Goal: Information Seeking & Learning: Learn about a topic

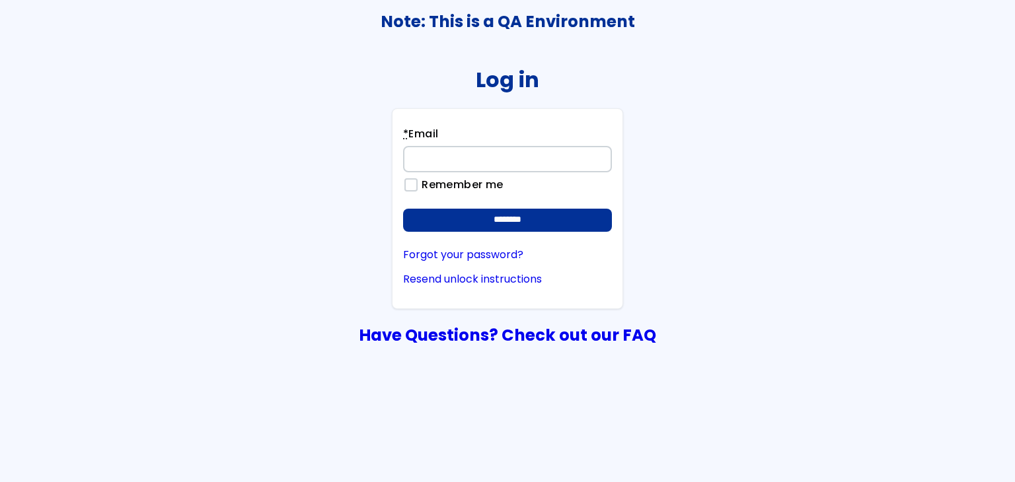
type input "**********"
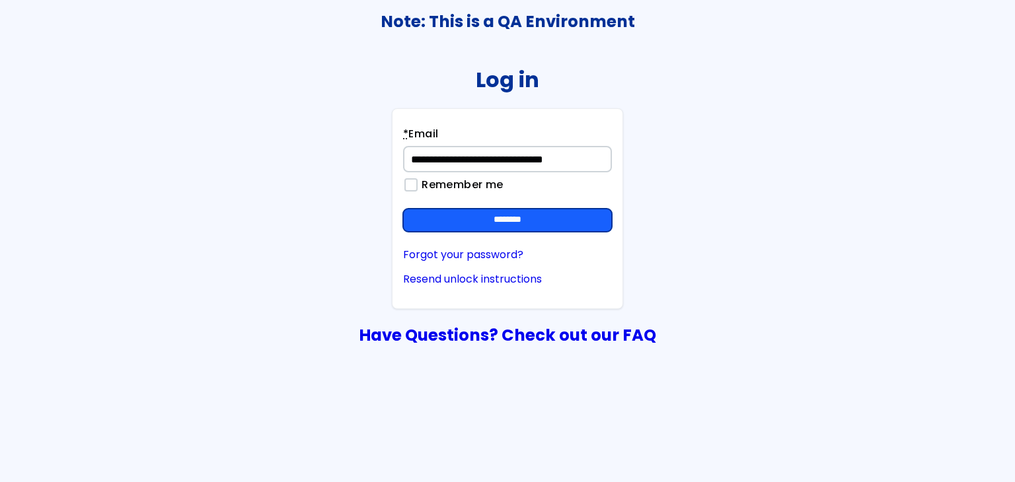
click at [565, 222] on input "********" at bounding box center [507, 221] width 209 height 24
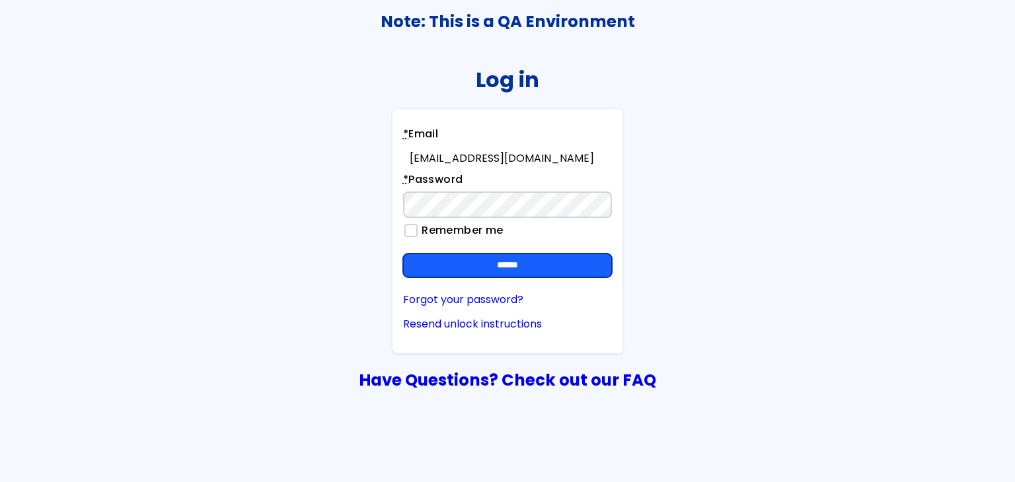
drag, startPoint x: 568, startPoint y: 260, endPoint x: 602, endPoint y: 279, distance: 39.3
click at [569, 260] on input "******" at bounding box center [507, 266] width 209 height 24
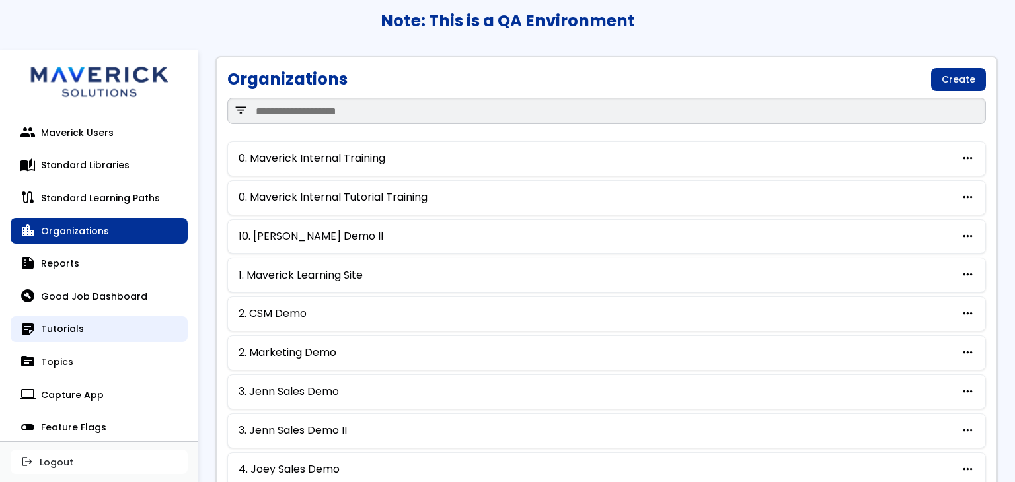
click at [63, 335] on link "sticky_note_2 Tutorials" at bounding box center [99, 329] width 177 height 26
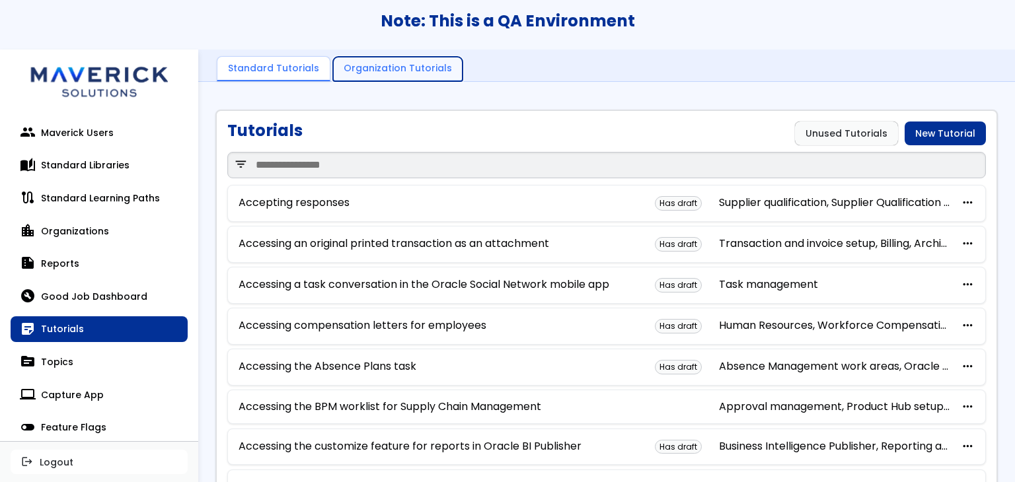
click at [414, 65] on link "Organization Tutorials" at bounding box center [397, 69] width 129 height 25
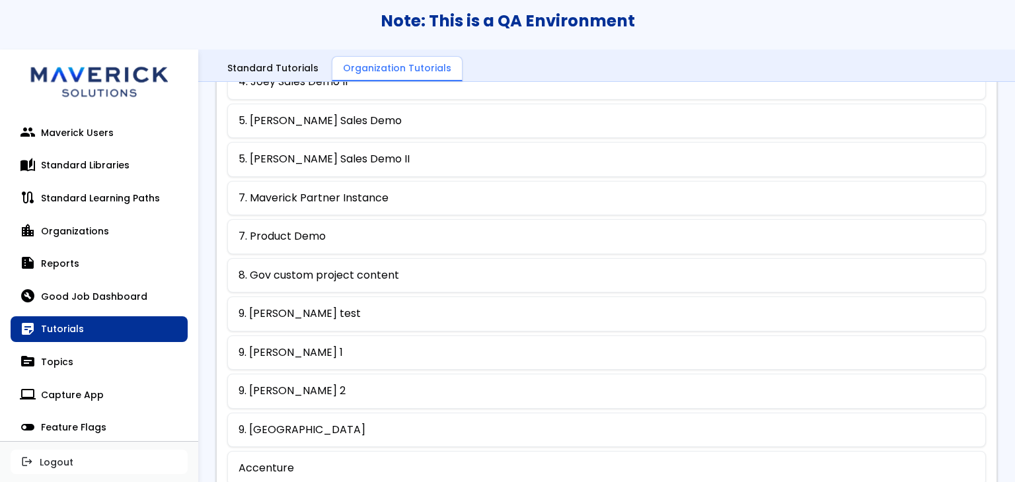
scroll to position [711, 0]
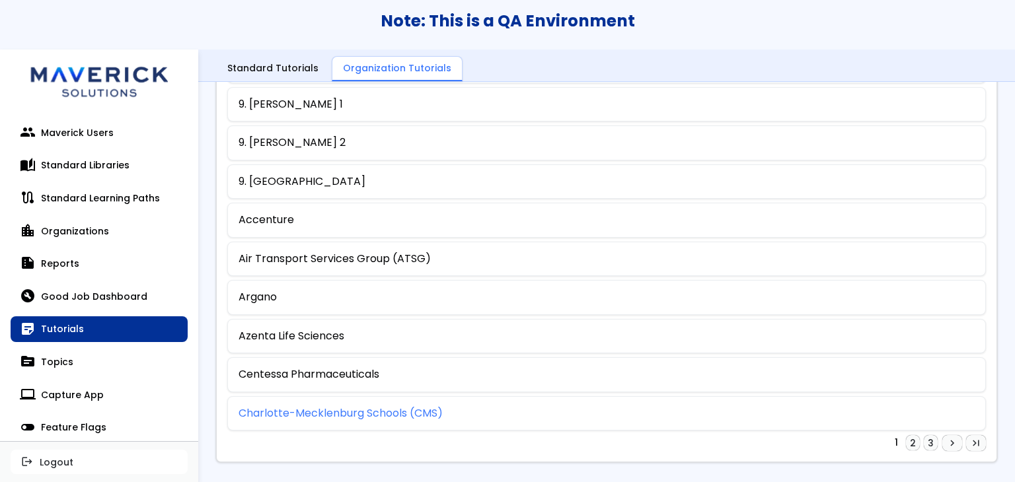
click at [370, 408] on link "Charlotte-Mecklenburg Schools (CMS)" at bounding box center [340, 414] width 204 height 12
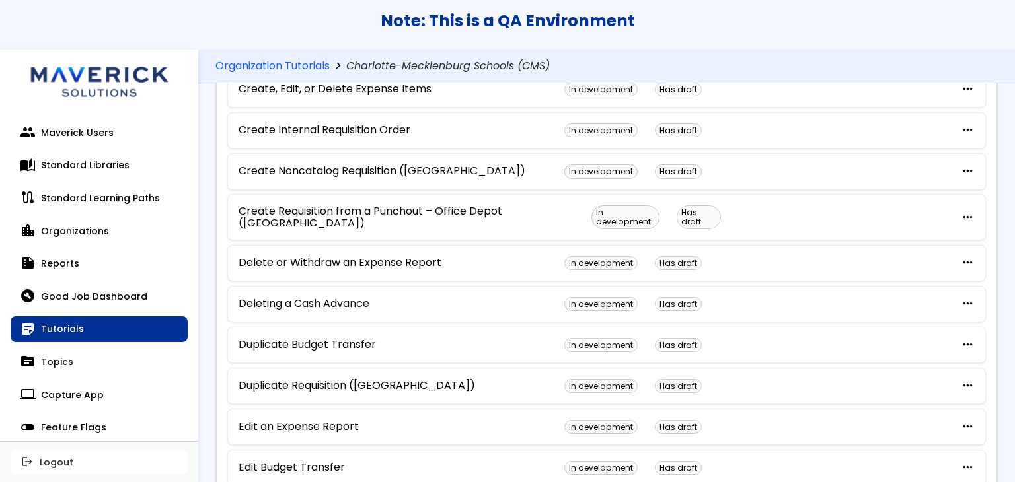
scroll to position [727, 0]
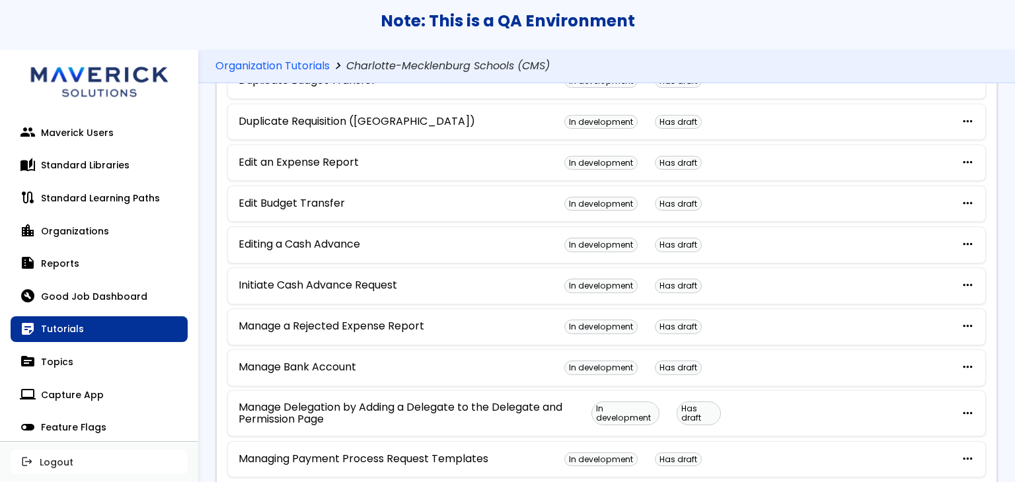
click at [404, 390] on div "Manage Delegation by Adding a Delegate to the Delegate and Permission Page In d…" at bounding box center [606, 413] width 758 height 47
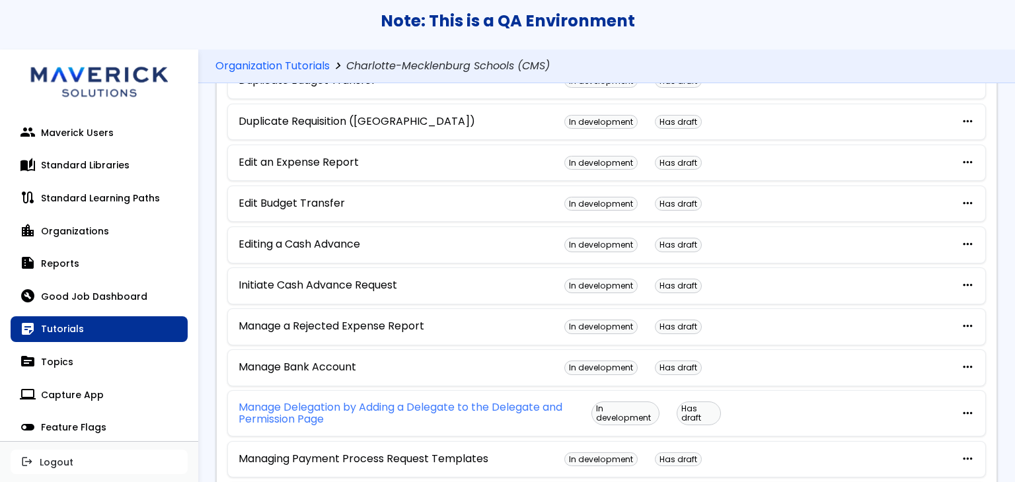
click at [406, 402] on link "Manage Delegation by Adding a Delegate to the Delegate and Permission Page" at bounding box center [414, 414] width 353 height 24
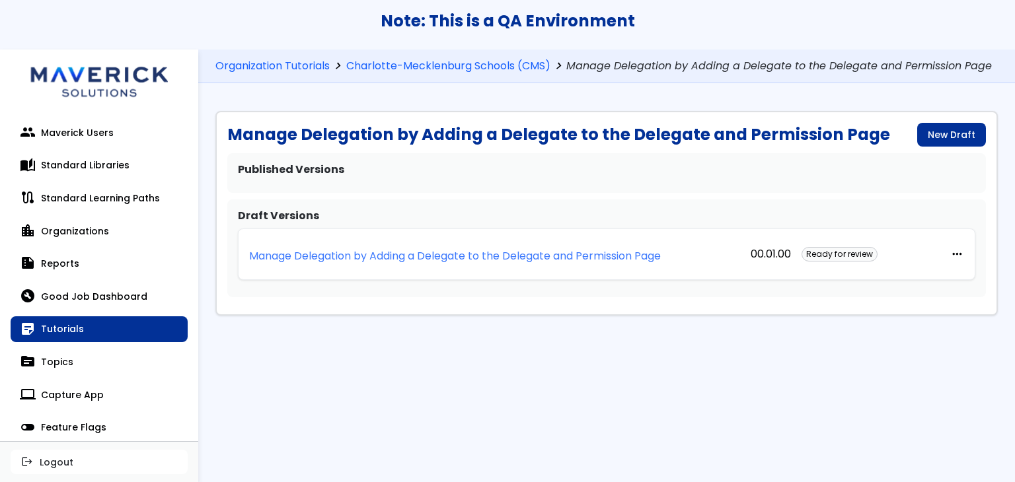
click at [456, 256] on p "Manage Delegation by Adding a Delegate to the Delegate and Permission Page" at bounding box center [454, 256] width 411 height 12
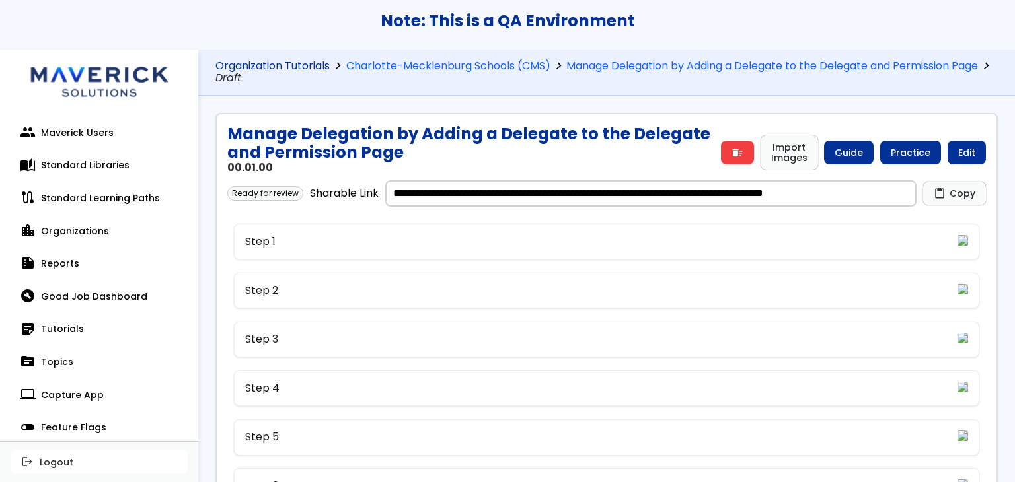
click at [240, 64] on link "Organization Tutorials" at bounding box center [272, 66] width 114 height 13
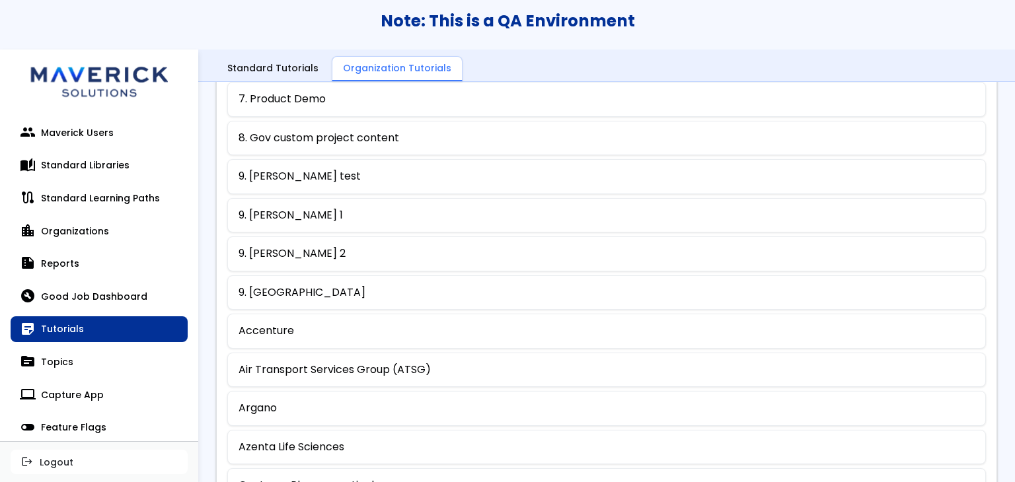
scroll to position [711, 0]
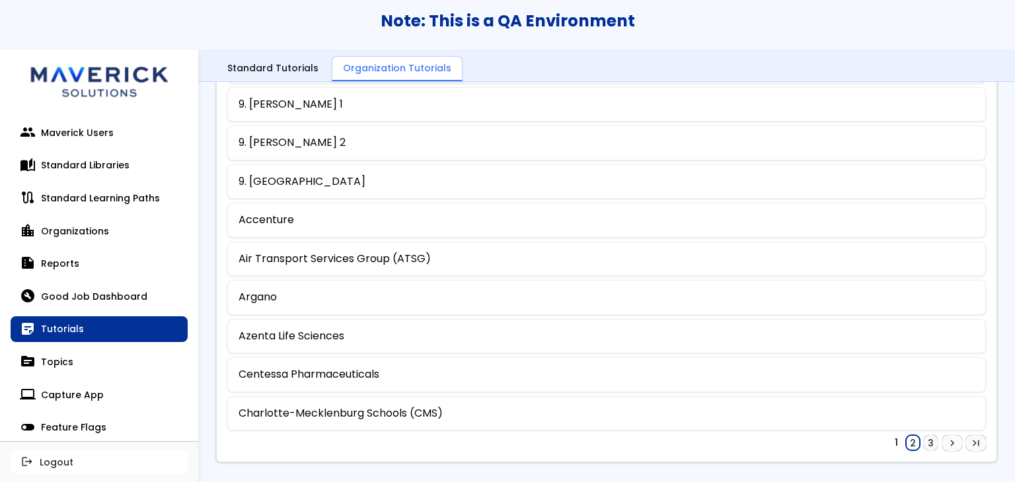
click at [906, 435] on link "2" at bounding box center [913, 443] width 14 height 16
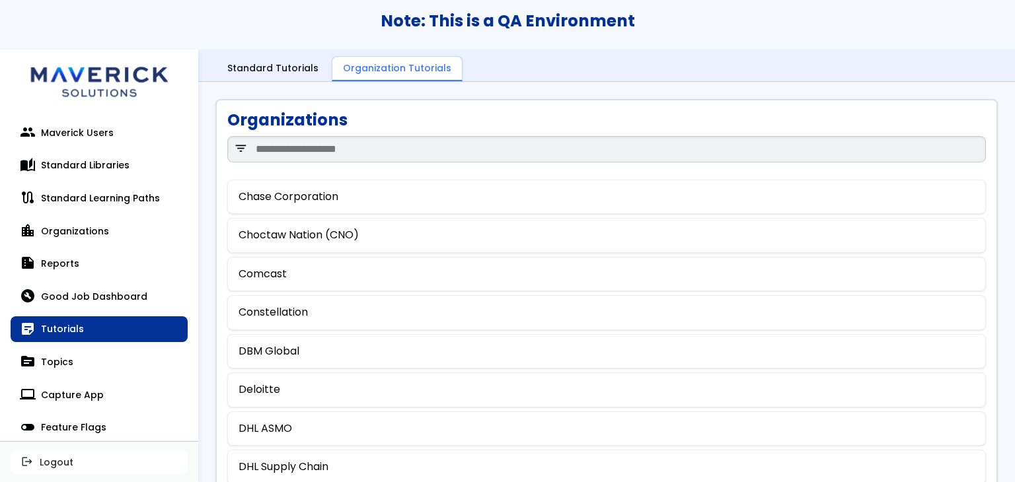
click at [299, 473] on div "DHL Supply Chain" at bounding box center [606, 467] width 758 height 34
click at [301, 462] on link "DHL Supply Chain" at bounding box center [283, 467] width 90 height 12
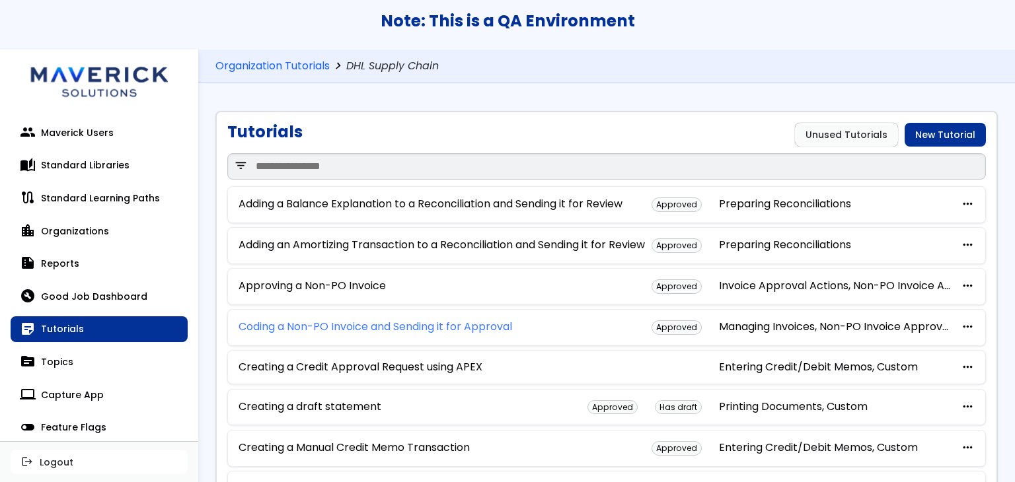
click at [481, 333] on link "Coding a Non-PO Invoice and Sending it for Approval" at bounding box center [374, 327] width 273 height 12
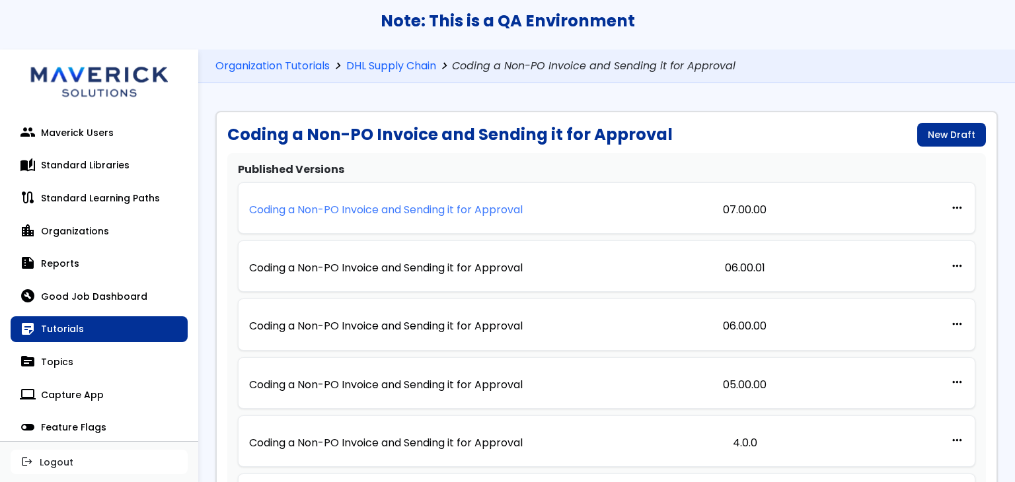
click at [501, 213] on p "Coding a Non-PO Invoice and Sending it for Approval" at bounding box center [385, 210] width 273 height 12
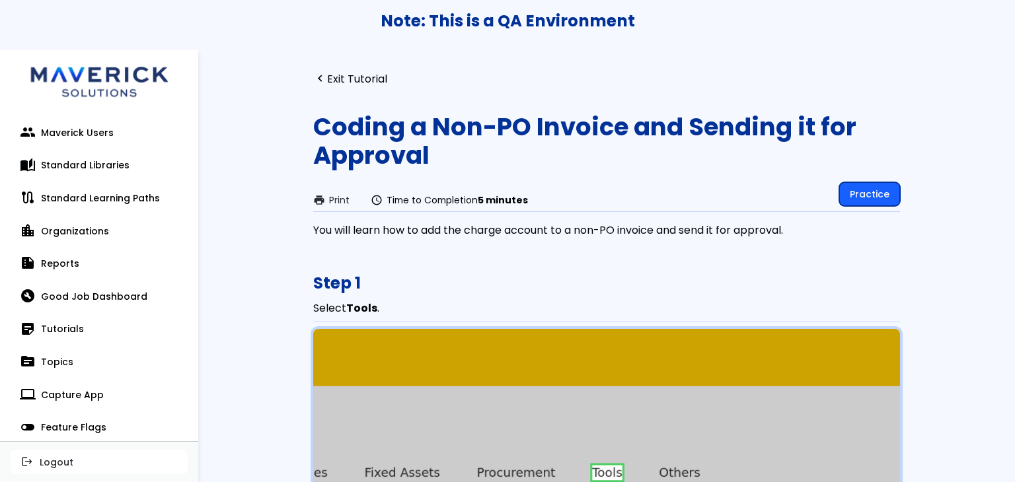
click at [886, 190] on link "Practice" at bounding box center [869, 194] width 61 height 24
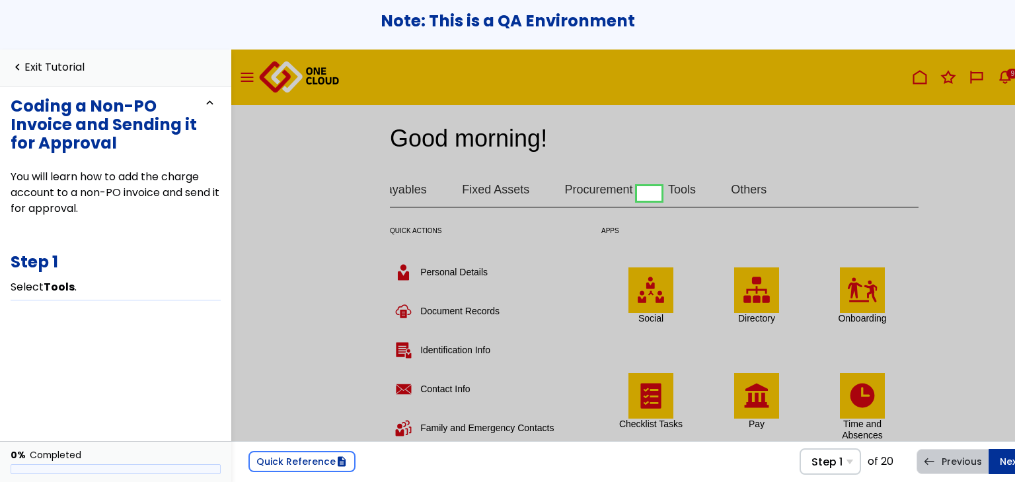
scroll to position [0, 71]
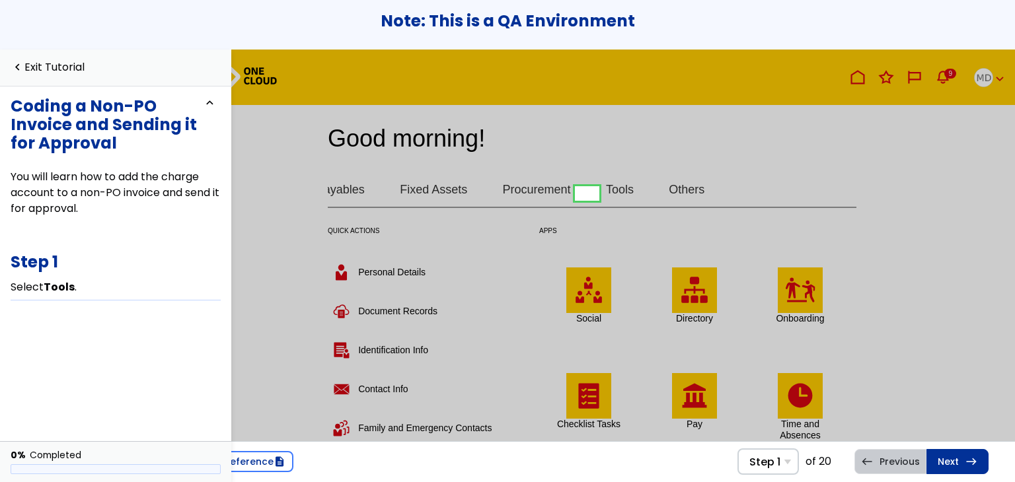
drag, startPoint x: 575, startPoint y: 195, endPoint x: 425, endPoint y: 158, distance: 155.1
click at [575, 195] on link at bounding box center [586, 193] width 26 height 26
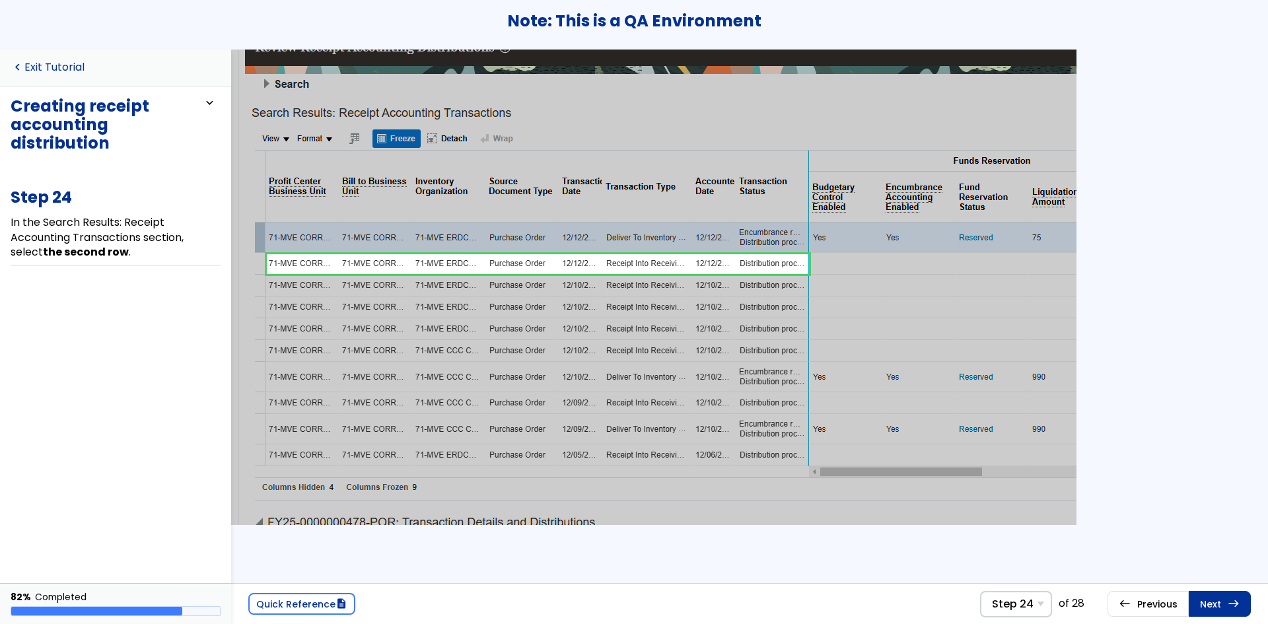
click at [52, 67] on link "navigate_before Exit Tutorial" at bounding box center [48, 67] width 74 height 13
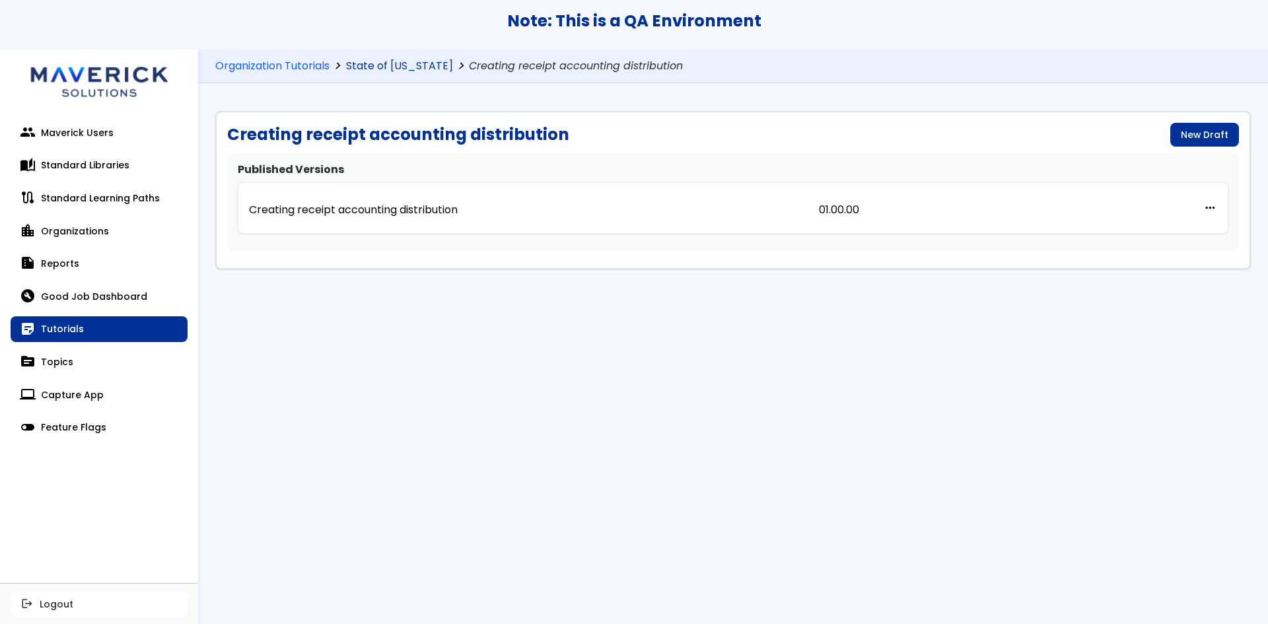
click at [371, 64] on link "State of Missouri" at bounding box center [399, 66] width 107 height 13
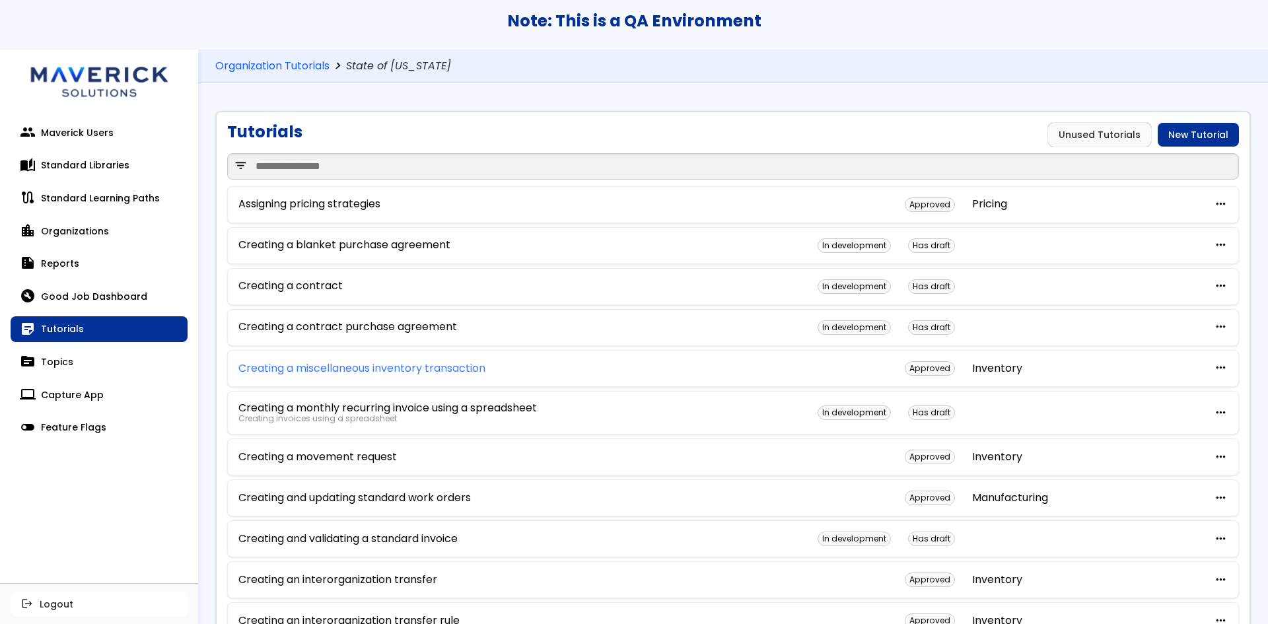
click at [394, 372] on link "Creating a miscellaneous inventory transaction" at bounding box center [361, 369] width 247 height 12
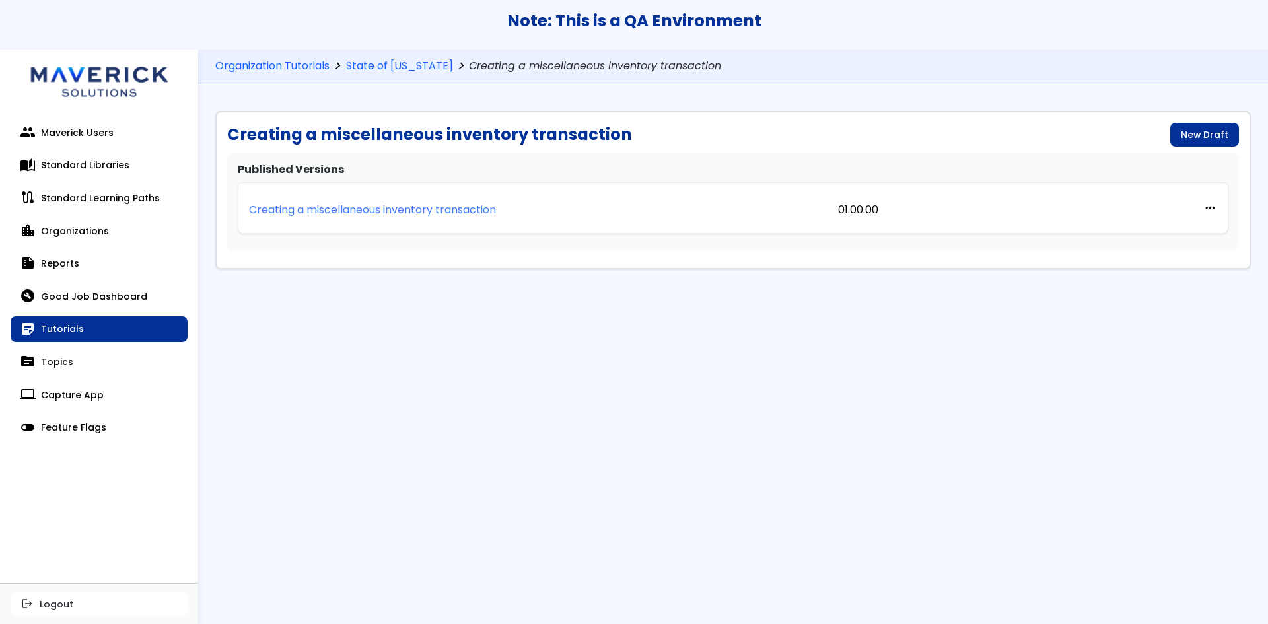
click at [452, 219] on link "Creating a miscellaneous inventory transaction" at bounding box center [372, 208] width 247 height 29
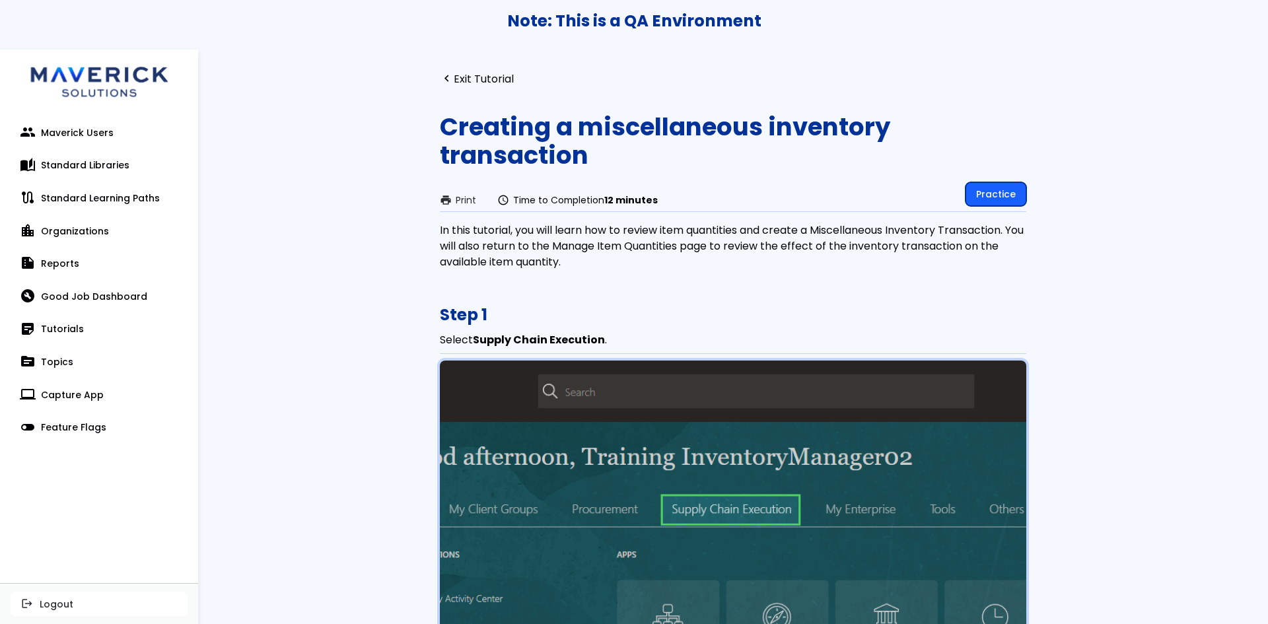
click at [1011, 191] on link "Practice" at bounding box center [996, 194] width 61 height 24
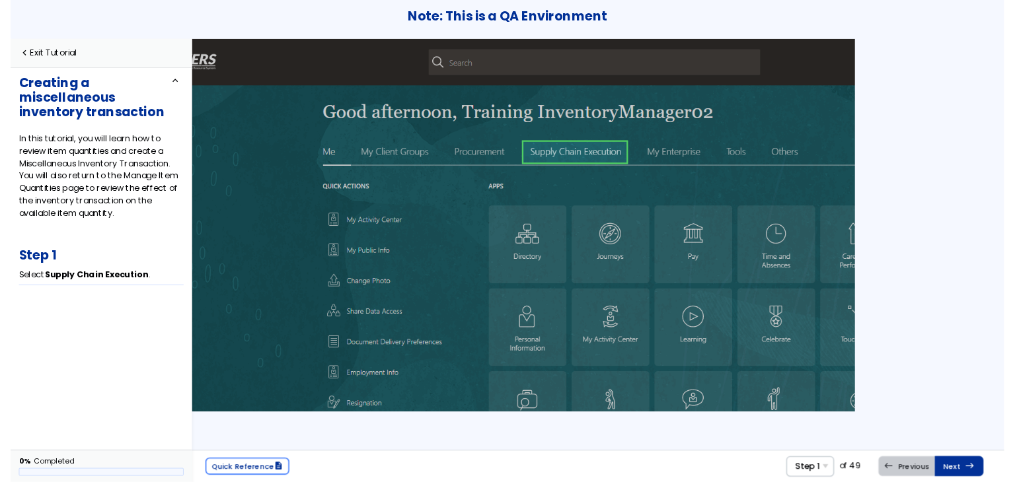
scroll to position [0, 92]
